Goal: Check status: Check status

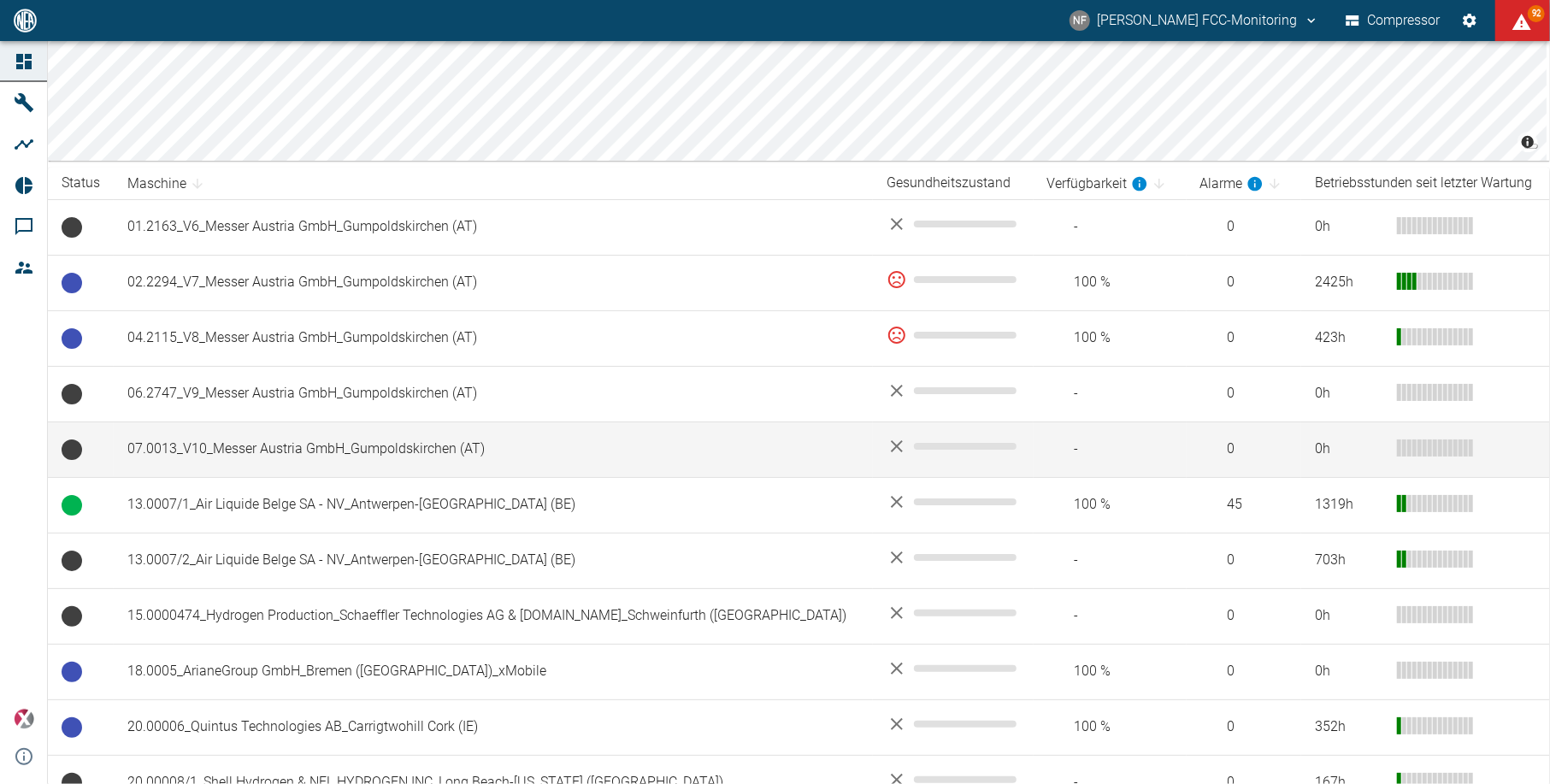
scroll to position [227, 0]
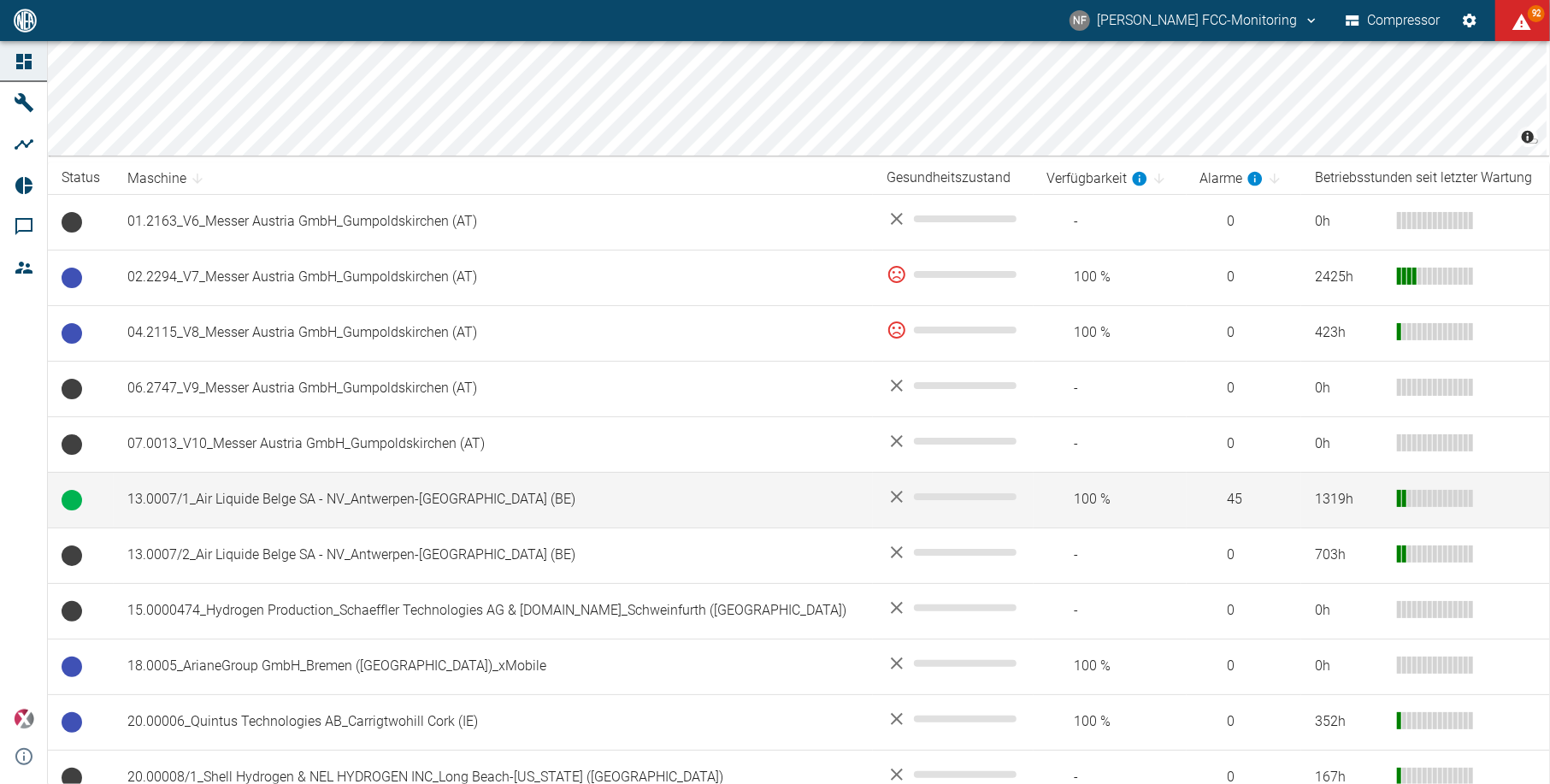
click at [230, 493] on td "13.0007/1_Air Liquide Belge SA - NV_Antwerpen-[GEOGRAPHIC_DATA] (BE)" at bounding box center [494, 499] width 760 height 56
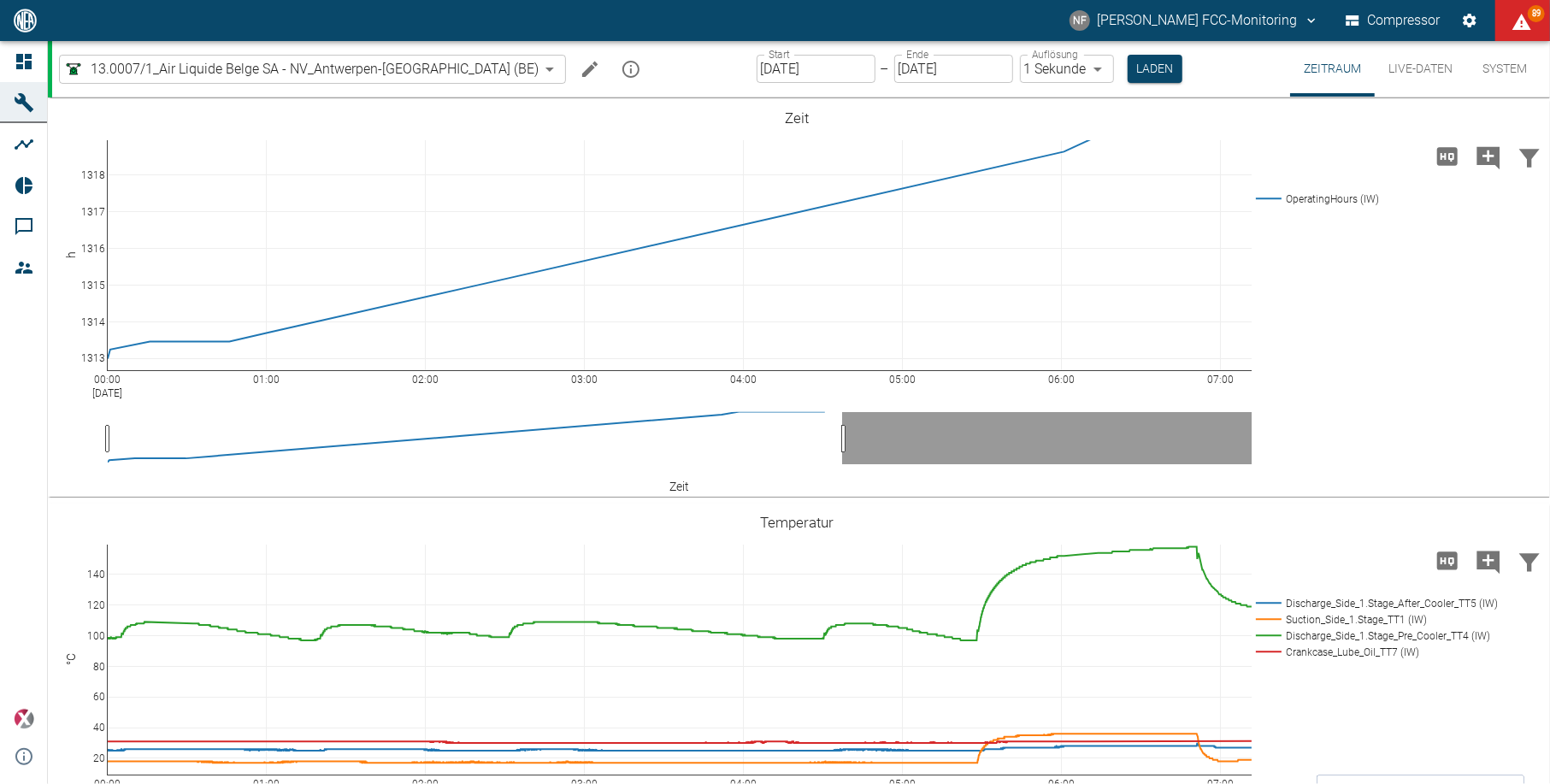
click at [827, 8] on div "[PERSON_NAME] FCC-Monitoring Compressor 89" at bounding box center [775, 21] width 1550 height 41
click at [911, 19] on div "[PERSON_NAME] FCC-Monitoring Compressor 91" at bounding box center [775, 21] width 1550 height 41
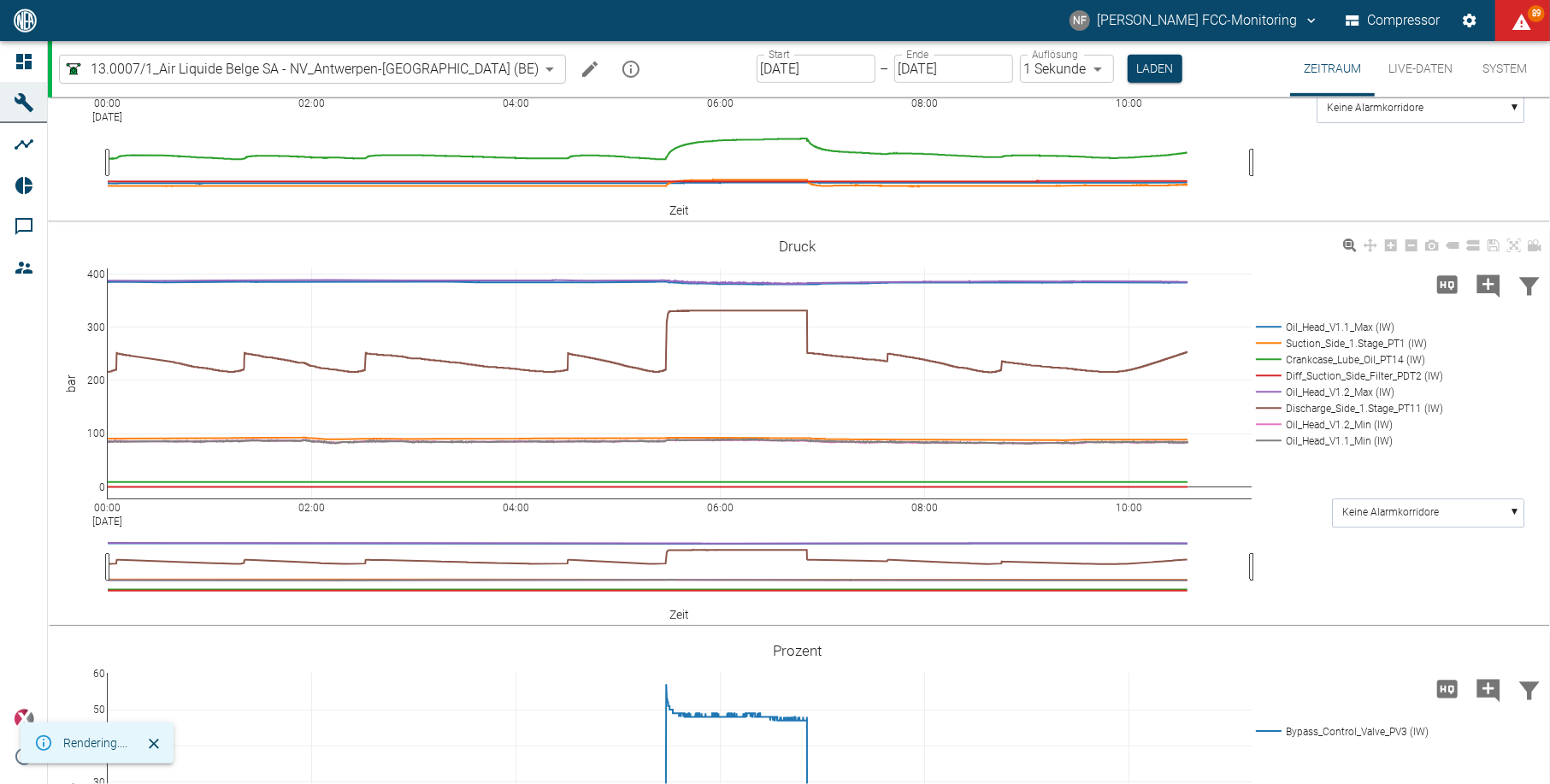
scroll to position [684, 0]
